Goal: Task Accomplishment & Management: Manage account settings

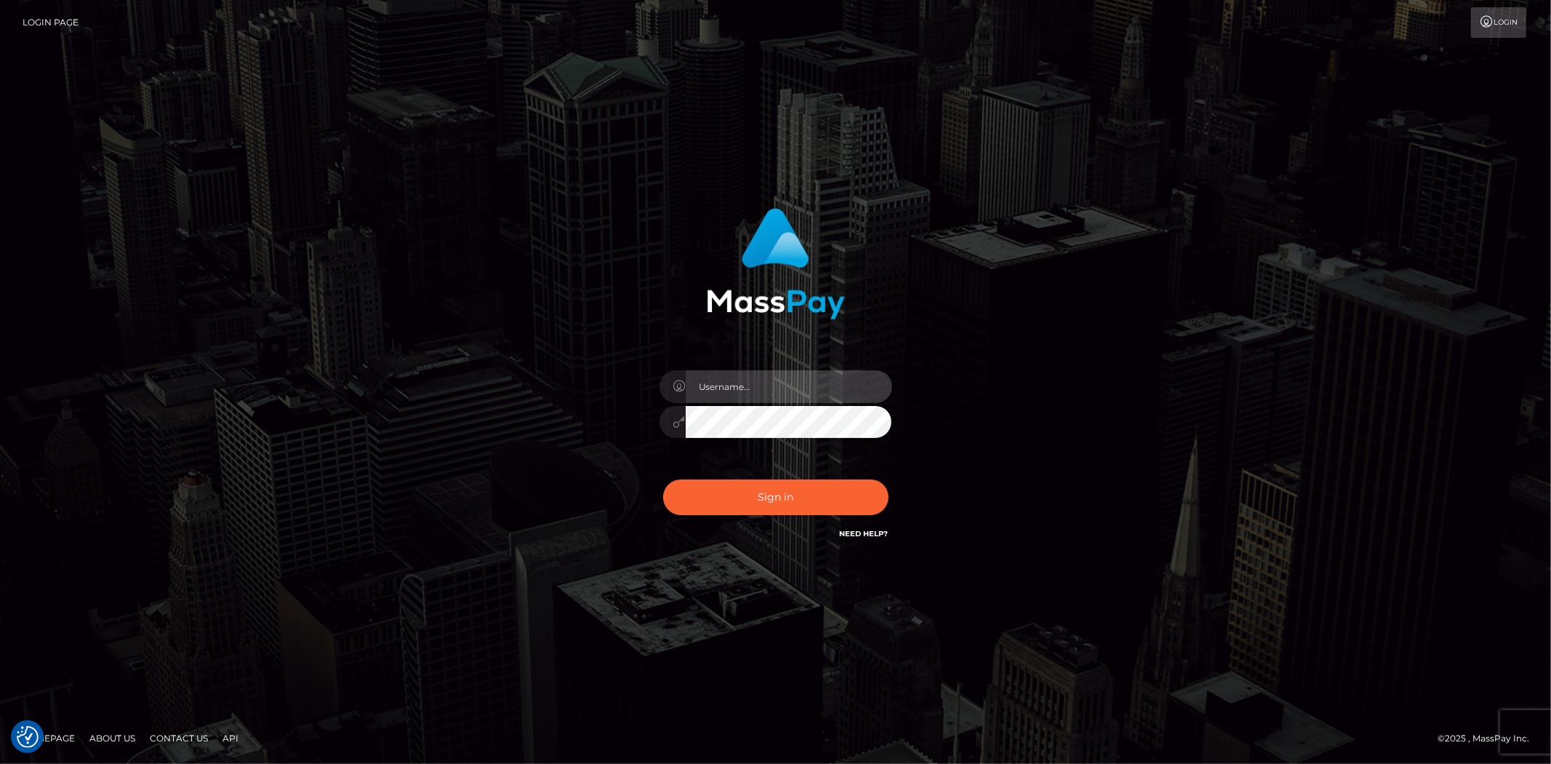
type input "Bern.Spree"
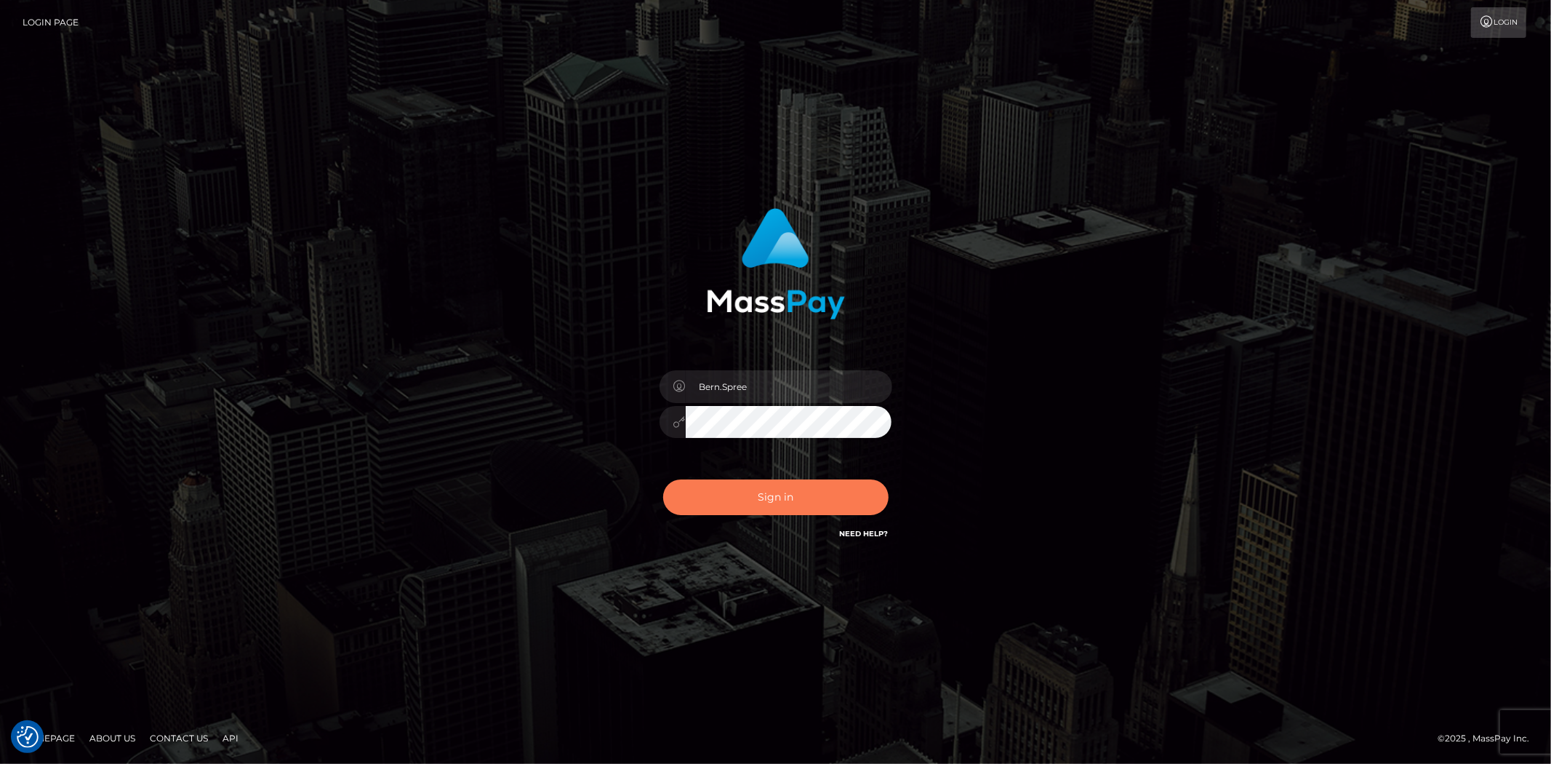
click at [753, 485] on button "Sign in" at bounding box center [775, 497] width 225 height 36
type input "Bern.Spree"
click at [756, 498] on button "Sign in" at bounding box center [775, 497] width 225 height 36
click at [757, 493] on button "Sign in" at bounding box center [775, 497] width 225 height 36
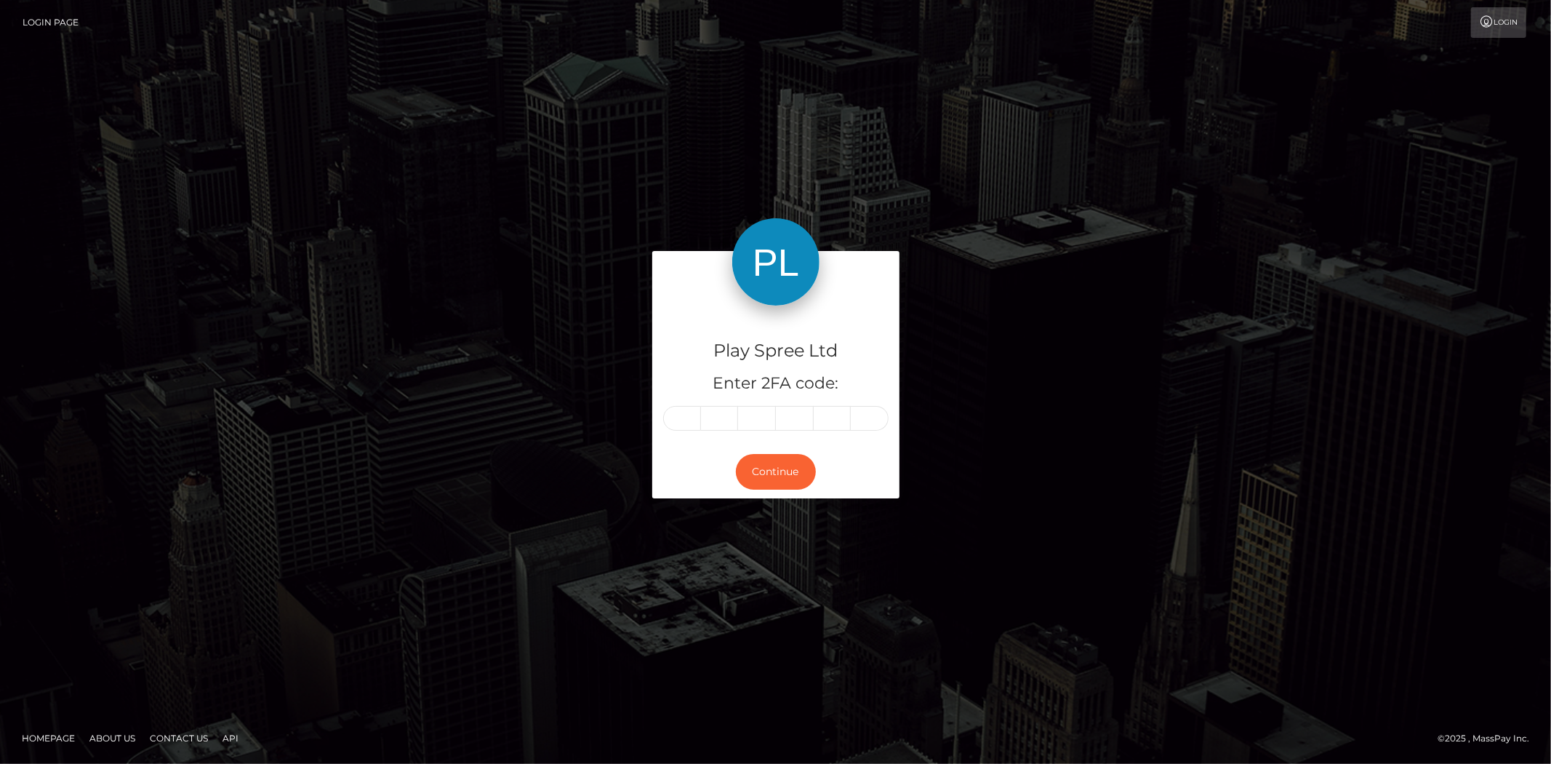
click at [689, 422] on input "text" at bounding box center [682, 418] width 38 height 25
type input "1"
type input "8"
type input "3"
type input "2"
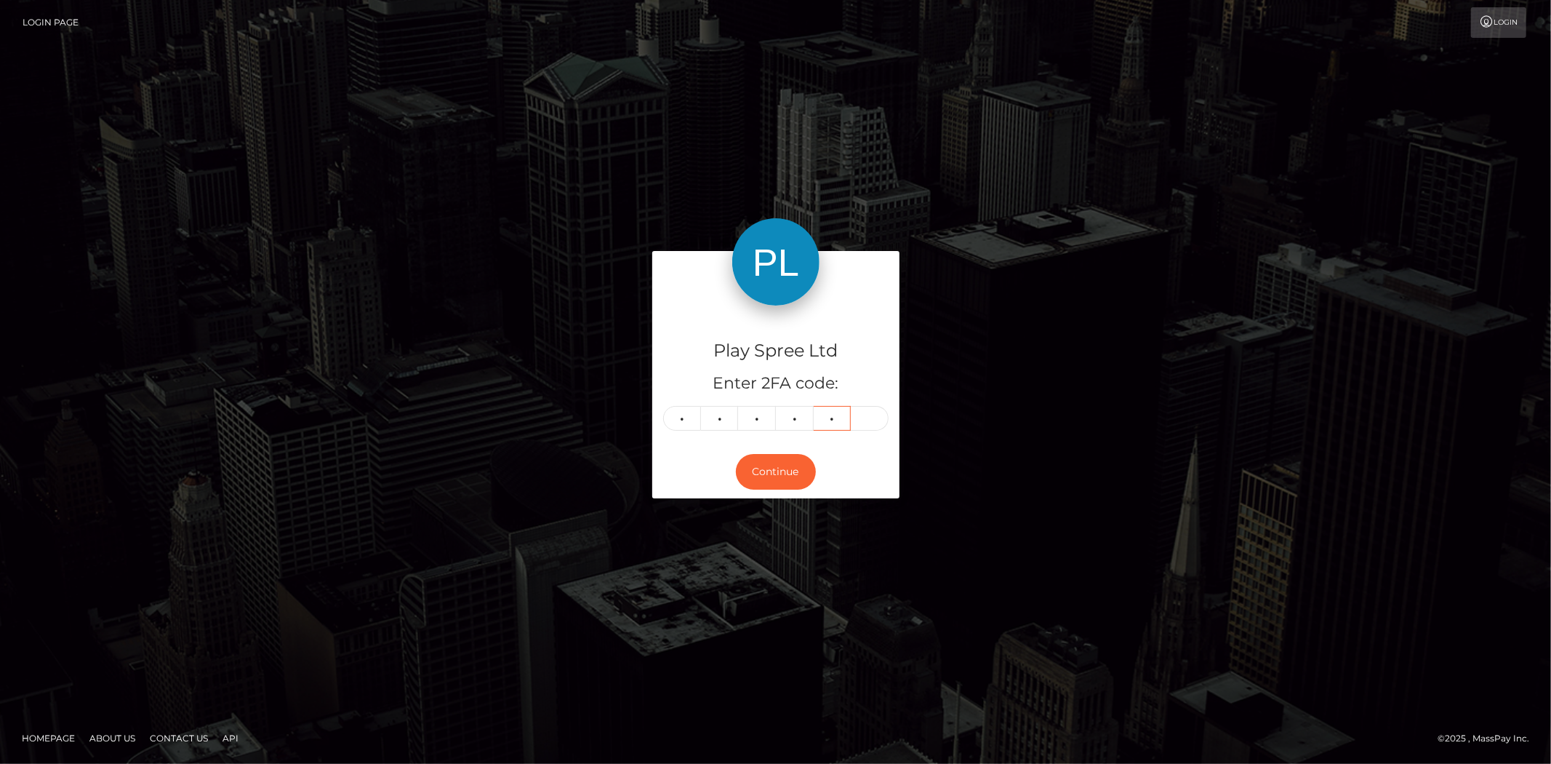
type input "6"
type input "1"
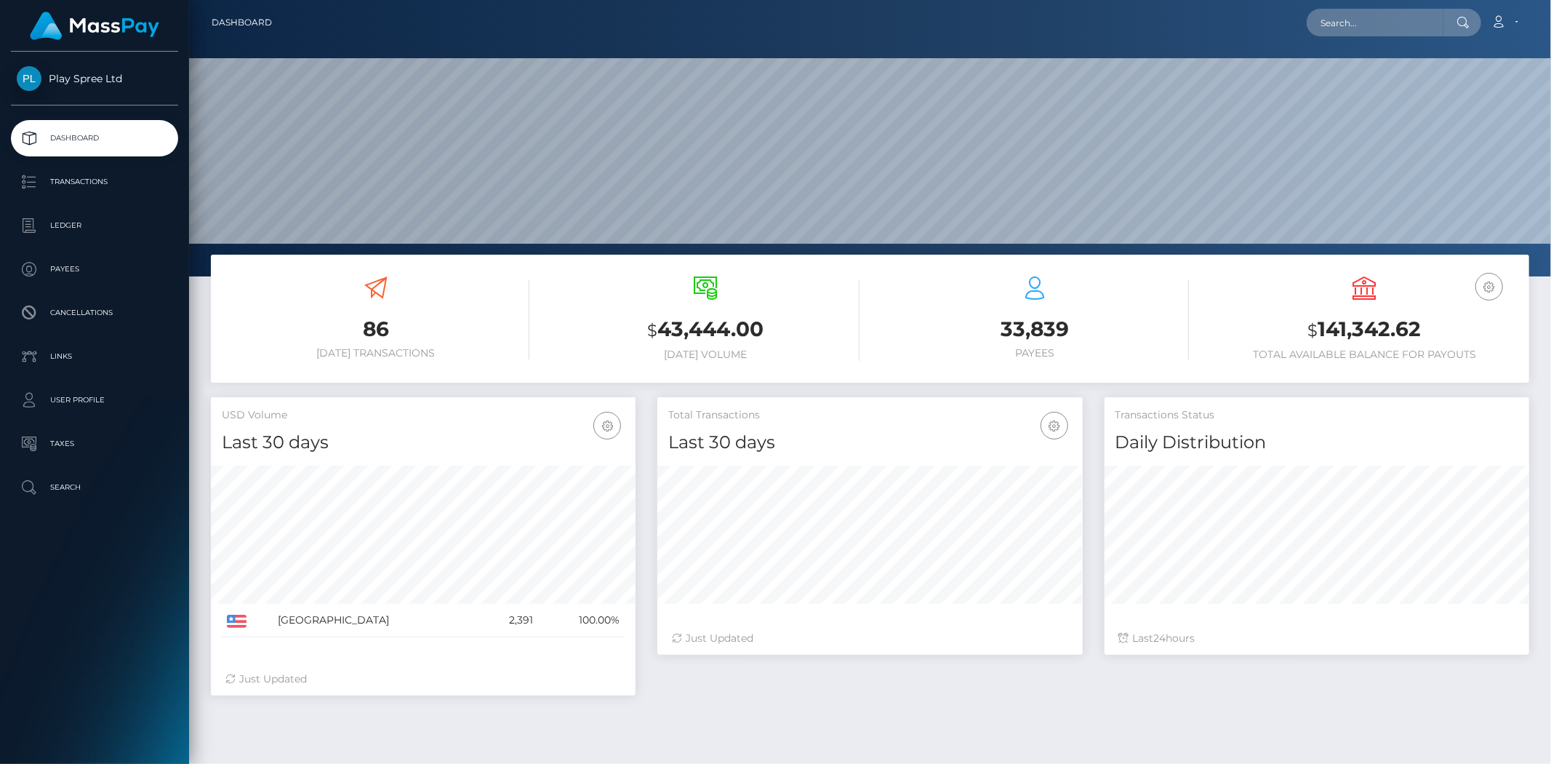
scroll to position [257, 425]
drag, startPoint x: 1316, startPoint y: 323, endPoint x: 1428, endPoint y: 339, distance: 113.1
click at [1428, 339] on h3 "$ 141,342.62" at bounding box center [1365, 330] width 308 height 30
copy h3 "141,342.62"
